Goal: Task Accomplishment & Management: Manage account settings

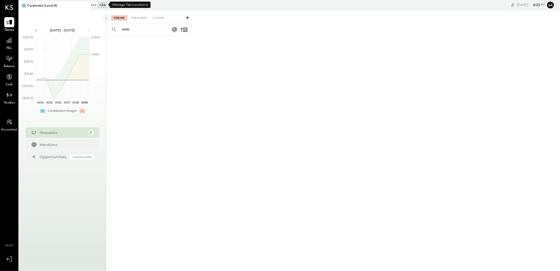
click at [98, 6] on div "+ 34" at bounding box center [103, 5] width 10 height 7
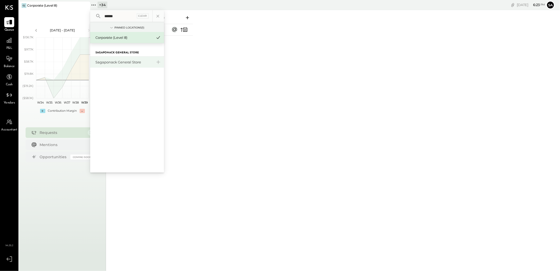
type input "******"
click at [129, 64] on div "Sagaponack General Store" at bounding box center [127, 61] width 74 height 11
click at [126, 61] on div "Sagaponack General Store" at bounding box center [123, 62] width 57 height 5
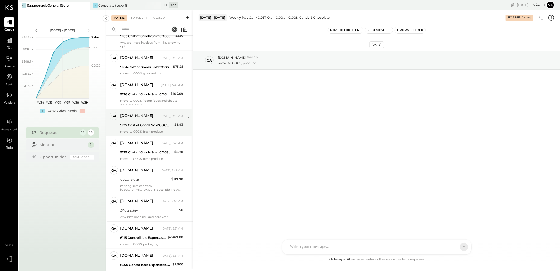
scroll to position [251, 0]
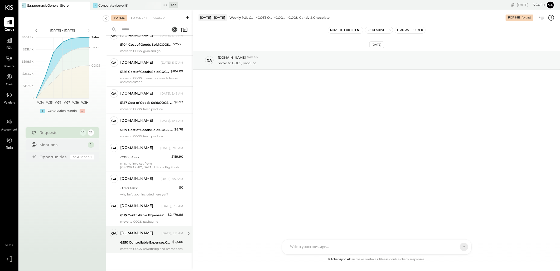
click at [146, 239] on div "6550 Controllable Expenses:General & Administrative Expenses:Dues and Subscript…" at bounding box center [145, 241] width 51 height 5
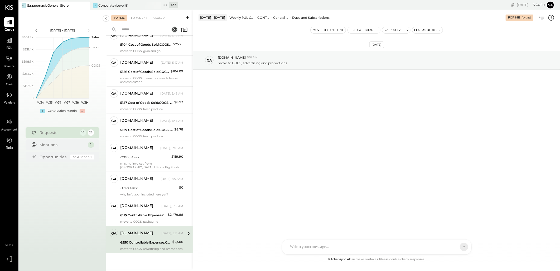
click at [551, 19] on icon at bounding box center [551, 19] width 1 height 0
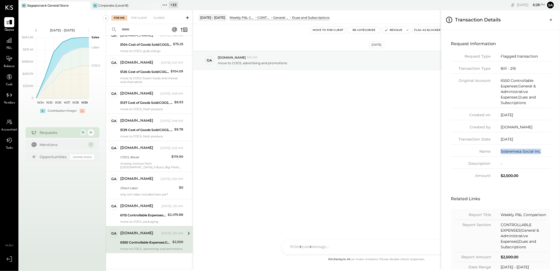
drag, startPoint x: 543, startPoint y: 152, endPoint x: 502, endPoint y: 153, distance: 41.7
click at [502, 153] on div "Sobremesa Social Inc." at bounding box center [526, 151] width 50 height 6
copy div "Sobremesa Social Inc."
click at [393, 30] on div "For Me For Client Closed Requests Today 16 ga gabby.green Owner gabby.green Tod…" at bounding box center [333, 139] width 454 height 259
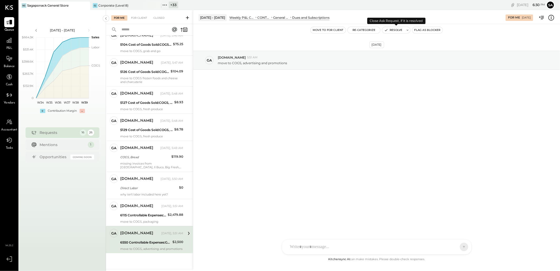
click at [391, 28] on button "Resolve" at bounding box center [393, 30] width 22 height 6
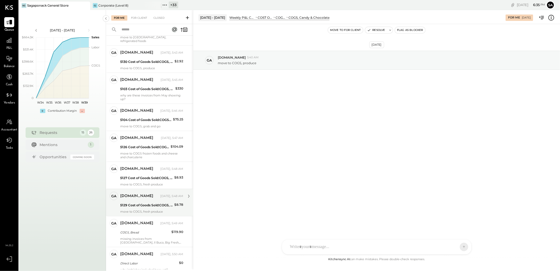
scroll to position [220, 0]
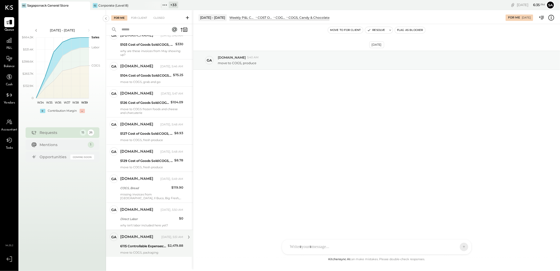
click at [152, 238] on div "[DOMAIN_NAME] [DATE], 5:51 AM 6115 Controllable Expenses:Direct Operating Expen…" at bounding box center [151, 243] width 63 height 22
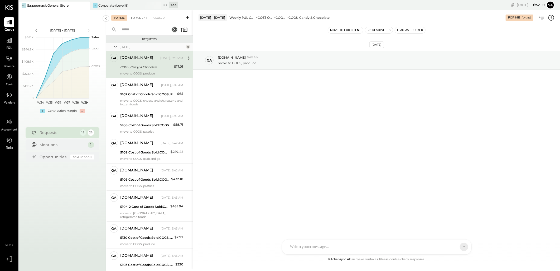
click at [135, 16] on div "For Client" at bounding box center [138, 17] width 21 height 5
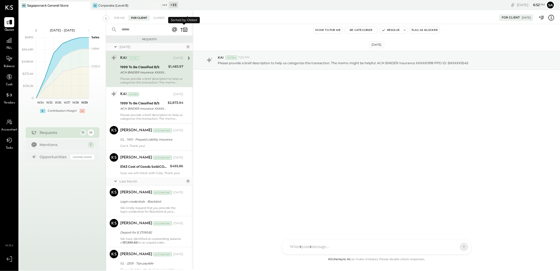
click at [180, 29] on icon at bounding box center [183, 29] width 7 height 7
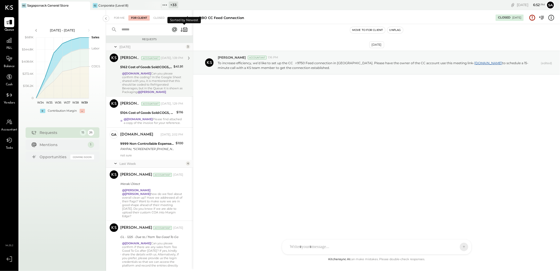
click at [165, 75] on div "@gabby.green Can you please confirm the coding? In the Google Sheet shared with…" at bounding box center [152, 82] width 61 height 22
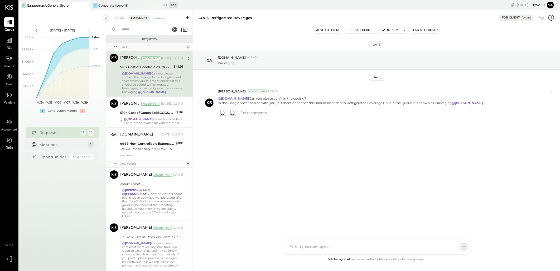
click at [552, 18] on icon at bounding box center [551, 17] width 7 height 7
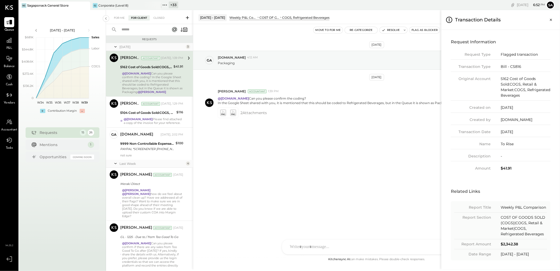
scroll to position [2, 0]
click at [549, 20] on icon "Close panel" at bounding box center [550, 19] width 5 height 5
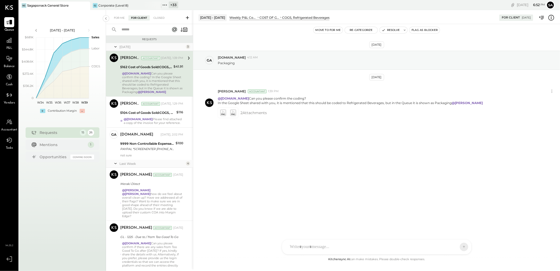
click at [166, 73] on div "@gabby.green Can you please confirm the coding? In the Google Sheet shared with…" at bounding box center [152, 82] width 61 height 22
drag, startPoint x: 193, startPoint y: 9, endPoint x: 255, endPoint y: 196, distance: 197.0
click at [255, 196] on div "Sep 21st, 2025 ga gabby.green 4:12 AM Packaging Sep 22nd, 2025 Sarang Khandhar …" at bounding box center [376, 140] width 367 height 232
click at [131, 27] on input "text" at bounding box center [142, 29] width 48 height 9
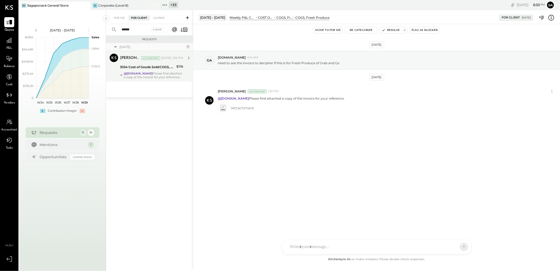
type input "******"
click at [139, 75] on div "@gabby.green Please find attached a copy of the invoice for your reference." at bounding box center [154, 74] width 60 height 7
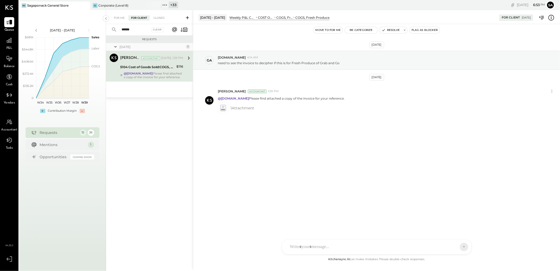
click at [139, 65] on div "5104 Cost of Goods Sold:COGS, Fresh Produce & Flowers:COGS, Fresh Produce" at bounding box center [147, 66] width 55 height 5
click at [138, 29] on input "******" at bounding box center [134, 29] width 32 height 9
click at [224, 109] on icon at bounding box center [223, 109] width 4 height 1
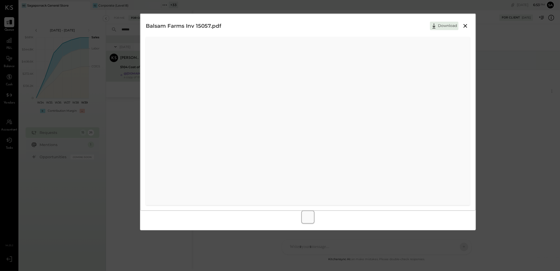
click at [464, 28] on icon at bounding box center [465, 26] width 6 height 6
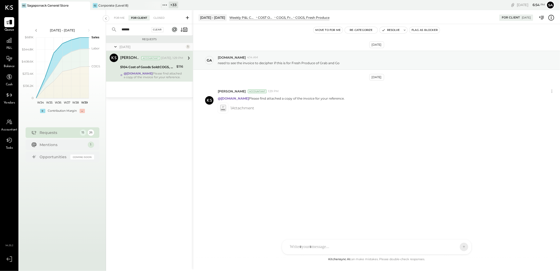
click at [158, 30] on div "Clear" at bounding box center [158, 29] width 12 height 5
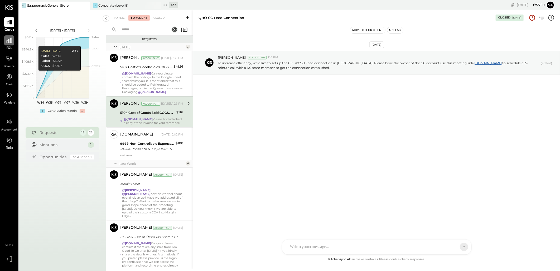
click at [8, 41] on icon at bounding box center [9, 40] width 5 height 5
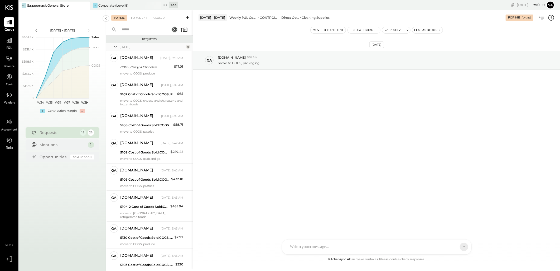
scroll to position [220, 0]
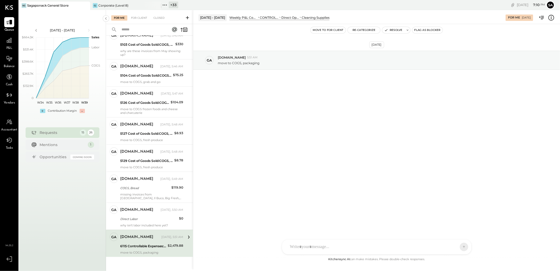
click at [129, 238] on div "gabby.green Today, 5:51 AM 6115 Controllable Expenses:Direct Operating Expenses…" at bounding box center [151, 243] width 63 height 22
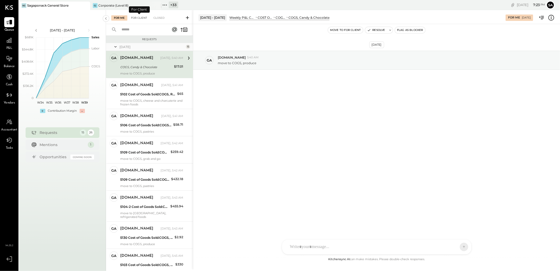
click at [139, 17] on div "For Client" at bounding box center [138, 17] width 21 height 5
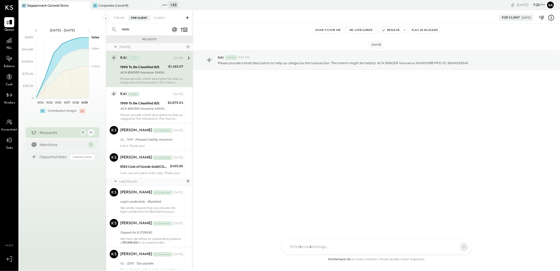
click at [181, 28] on icon at bounding box center [183, 29] width 7 height 7
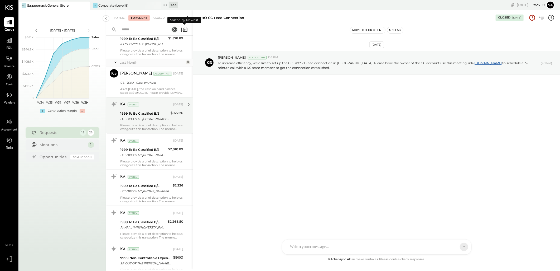
scroll to position [410, 0]
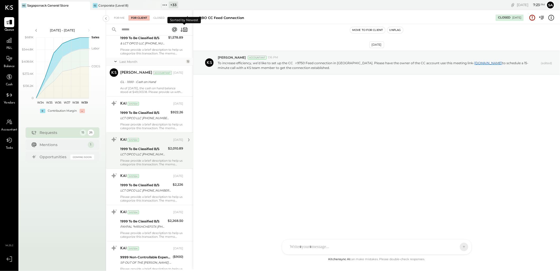
click at [133, 146] on div "1999 To Be Classified B/S" at bounding box center [143, 148] width 46 height 5
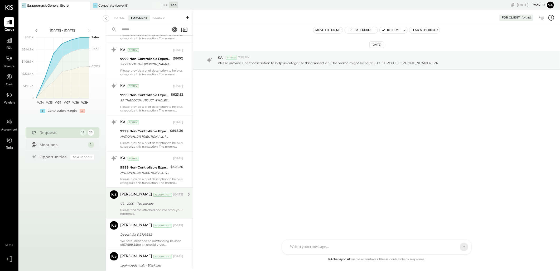
scroll to position [703, 0]
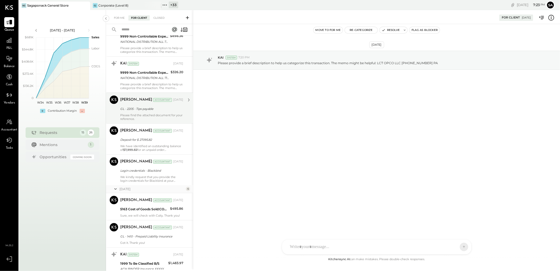
click at [144, 107] on div "GL - 2205 - Tips payable" at bounding box center [150, 108] width 61 height 5
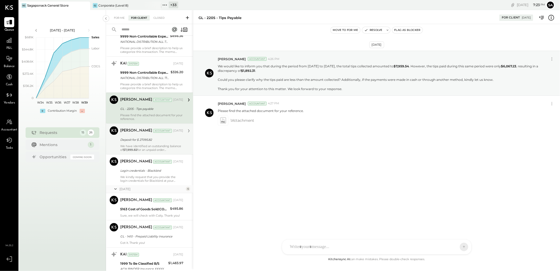
click at [143, 132] on div "[PERSON_NAME] Accountant [DATE] Deposit for $ 27095.82 We have identified an ou…" at bounding box center [151, 138] width 63 height 25
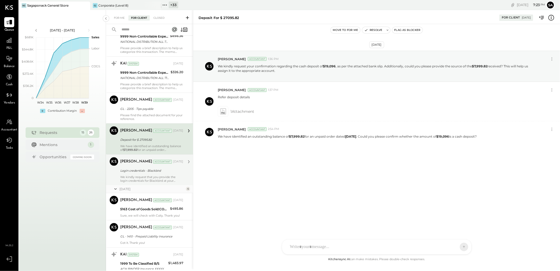
click at [143, 175] on div "We kindly request that you provide the login credentials for Blackbird at your …" at bounding box center [151, 178] width 63 height 7
